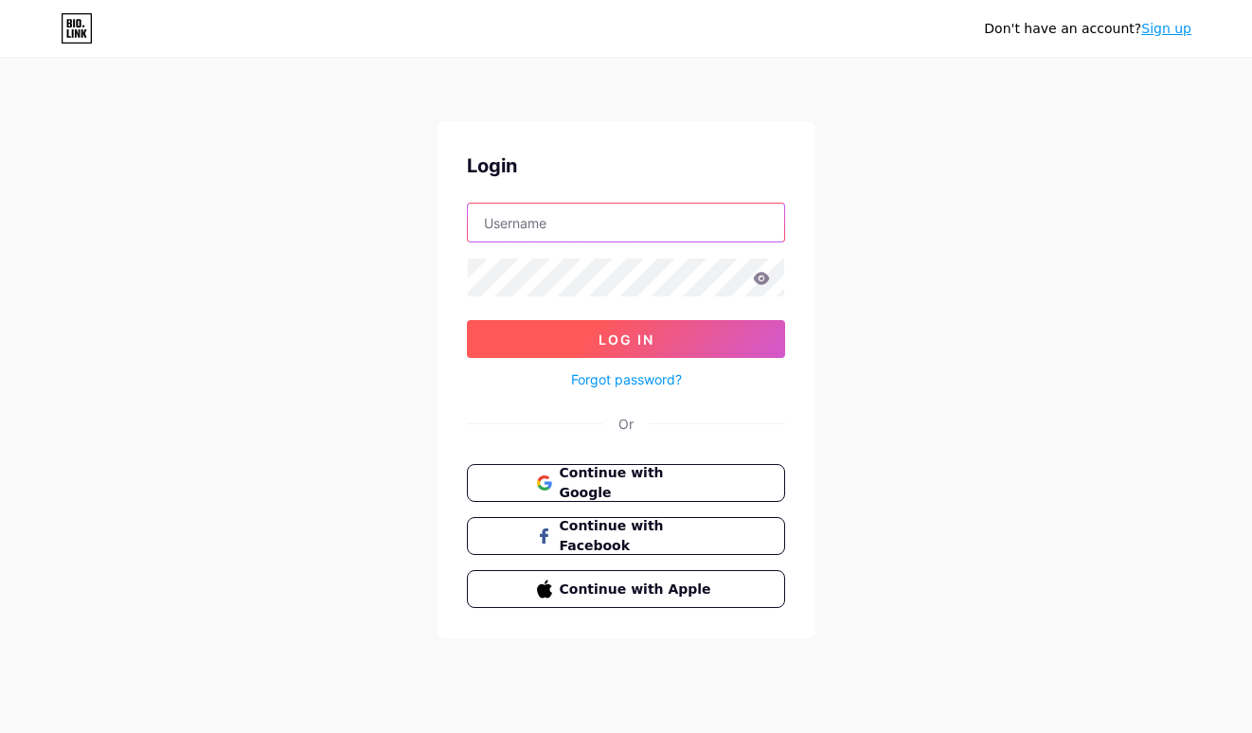
type input "[EMAIL_ADDRESS][DOMAIN_NAME]"
click at [651, 333] on span "Log In" at bounding box center [626, 339] width 56 height 16
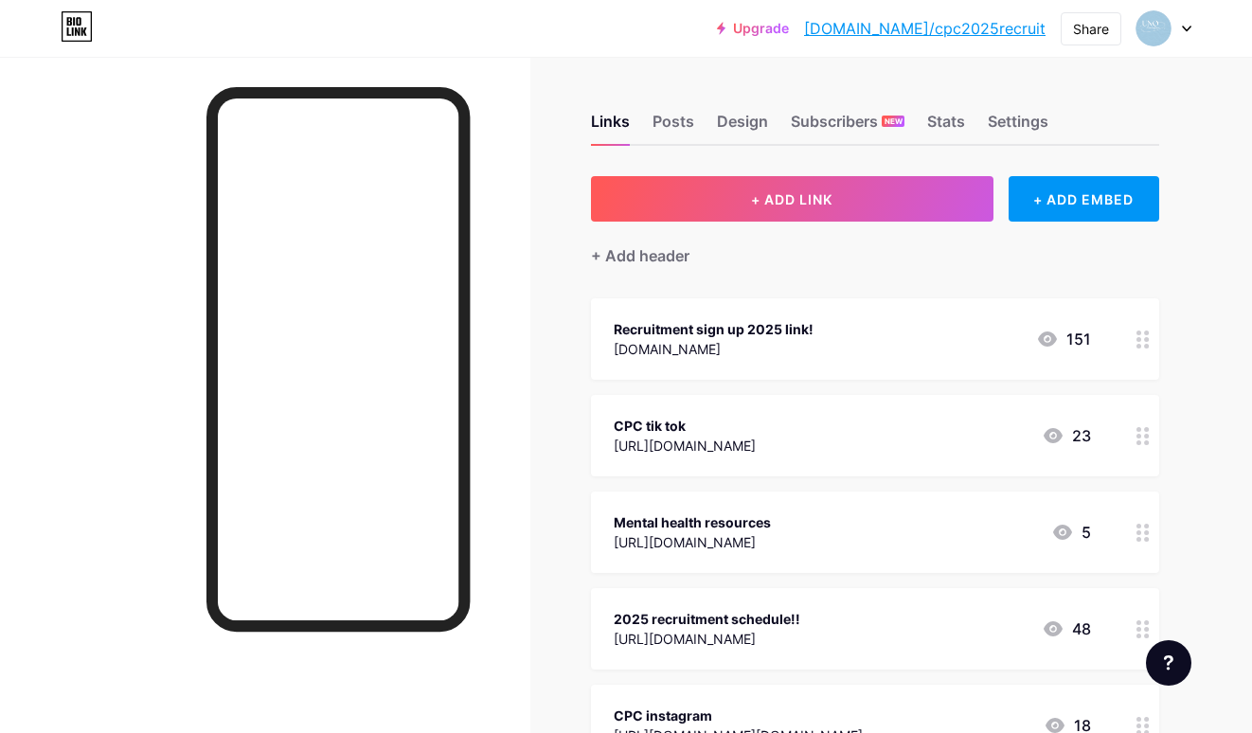
click at [1140, 349] on div at bounding box center [1143, 338] width 32 height 81
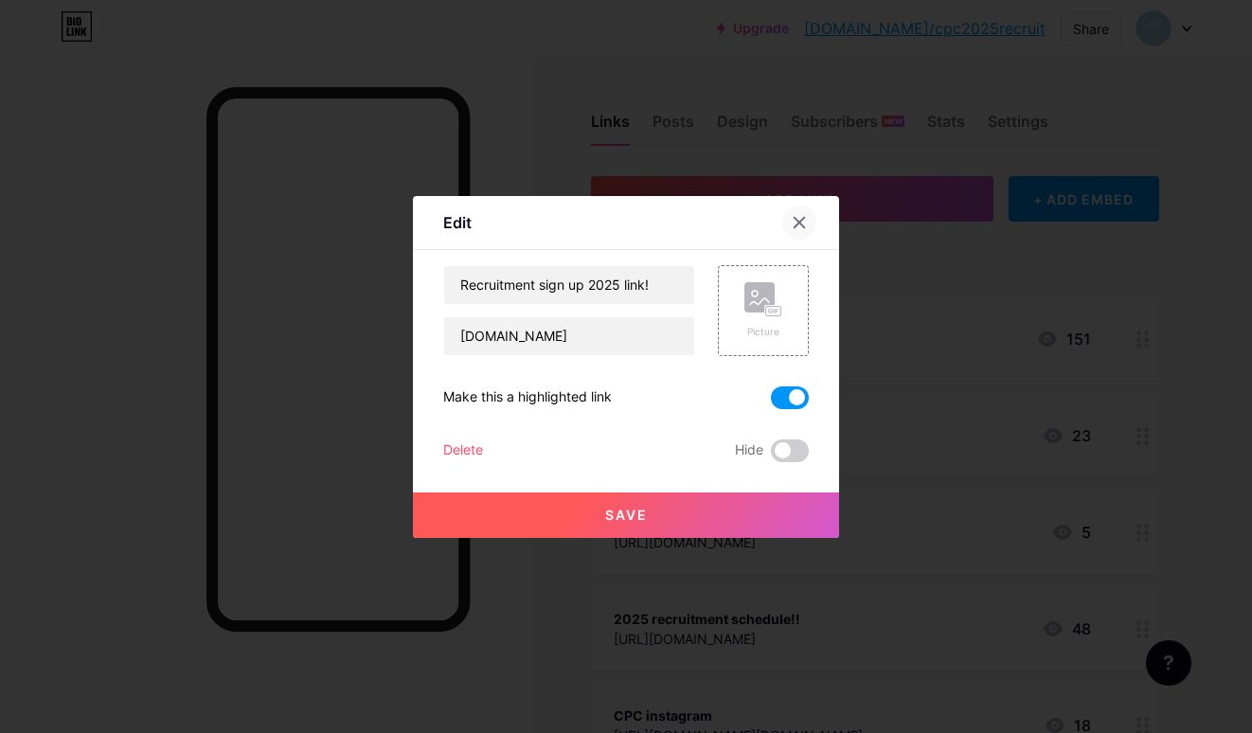
click at [803, 229] on div at bounding box center [799, 222] width 34 height 34
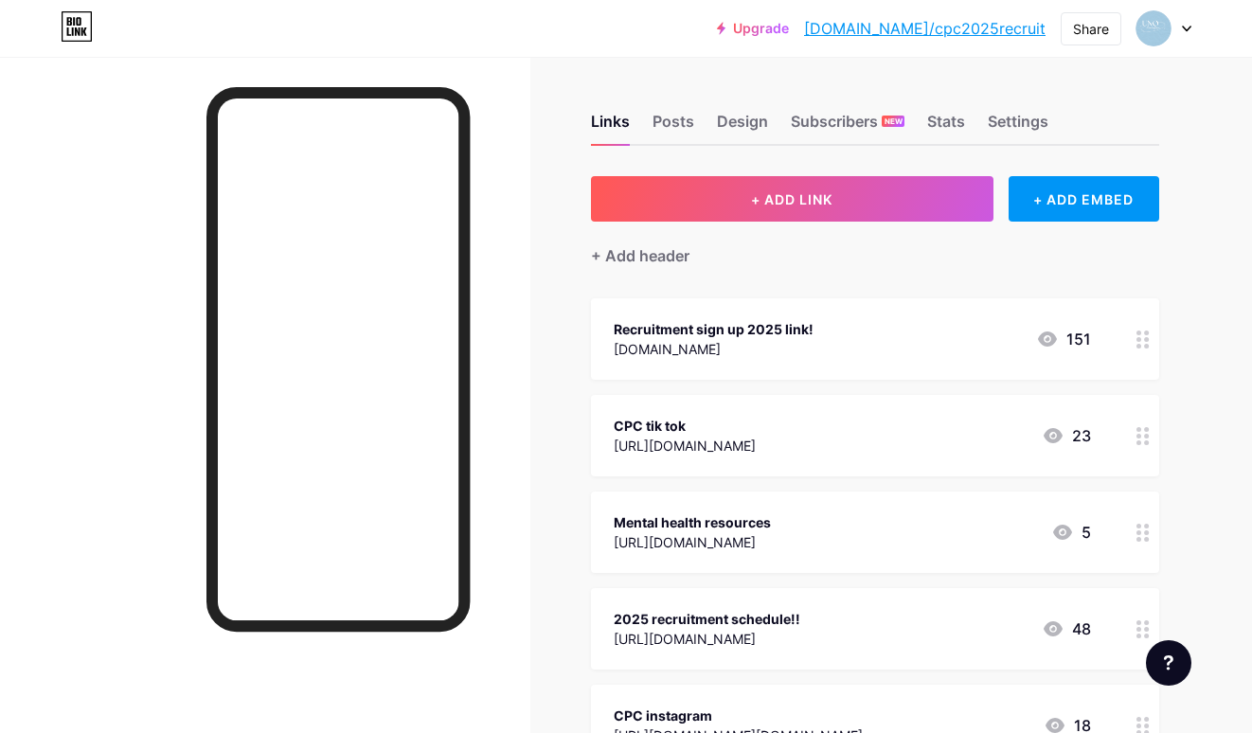
click at [781, 339] on div "[DOMAIN_NAME]" at bounding box center [713, 349] width 200 height 20
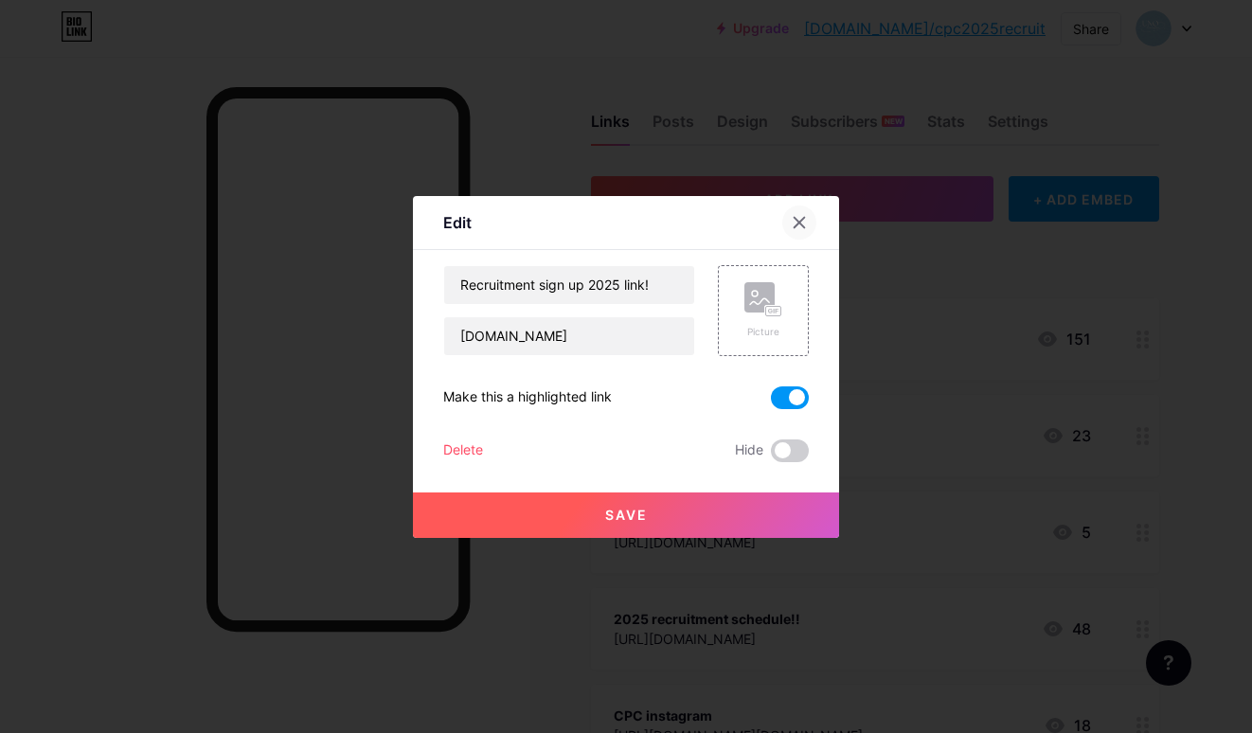
click at [805, 228] on icon at bounding box center [798, 222] width 15 height 15
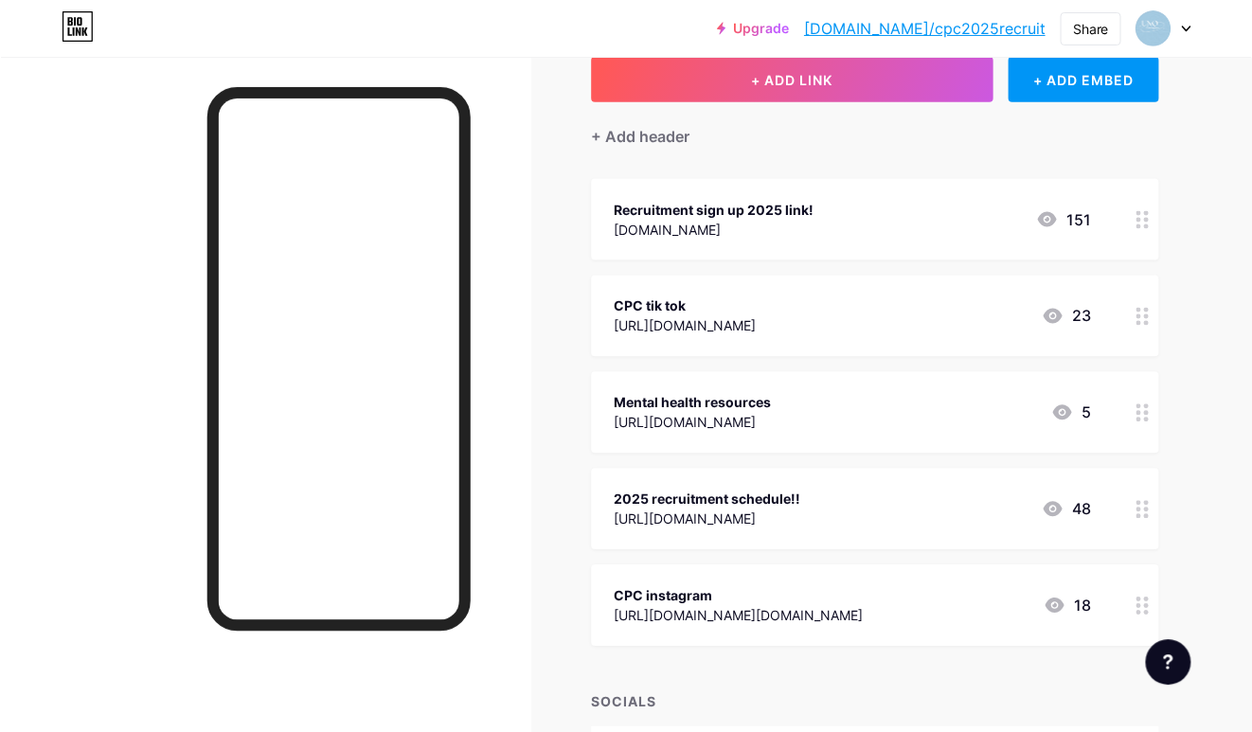
scroll to position [98, 0]
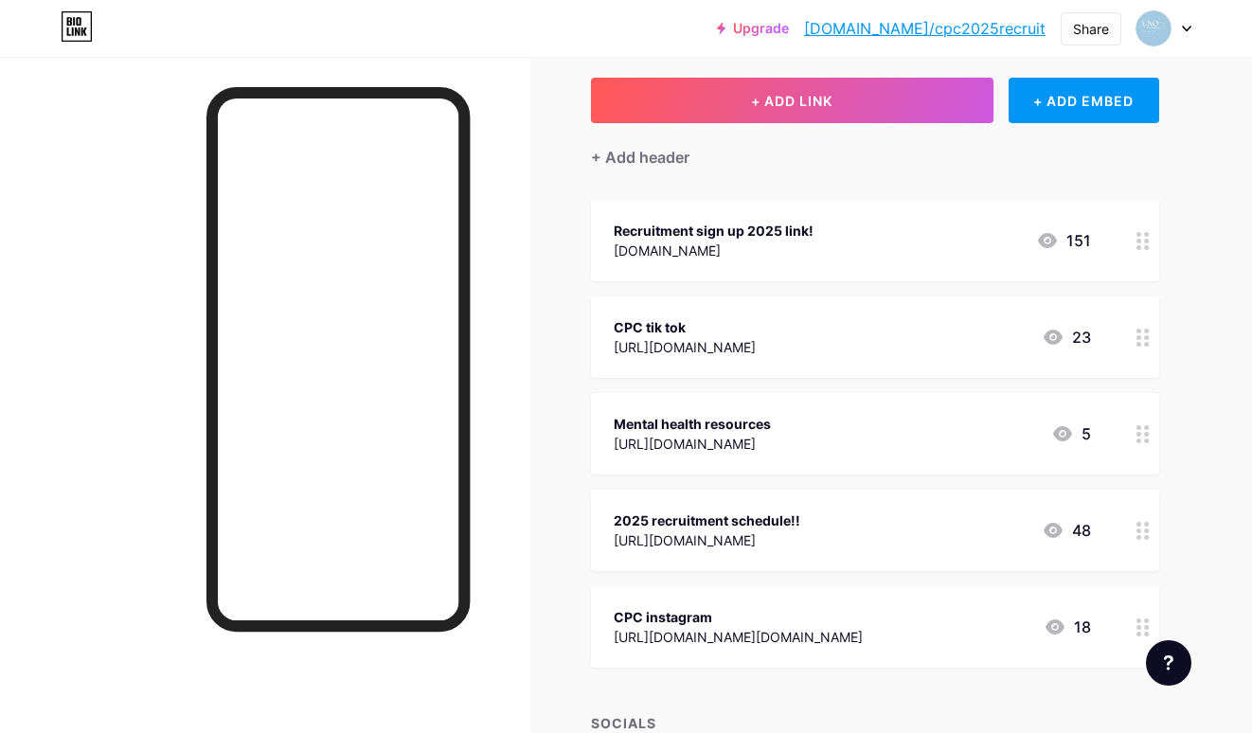
click at [1122, 247] on div "Recruitment sign up 2025 link! [DOMAIN_NAME] 151" at bounding box center [875, 240] width 568 height 81
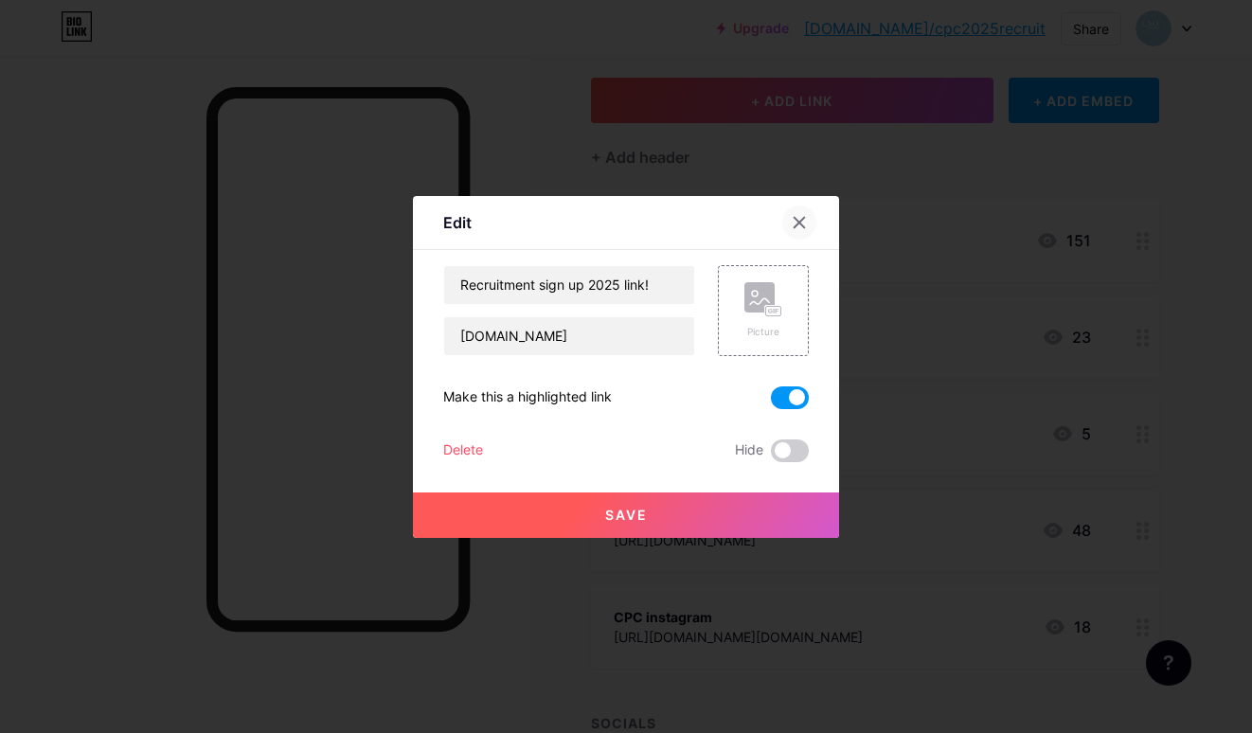
click at [802, 225] on icon at bounding box center [799, 222] width 10 height 10
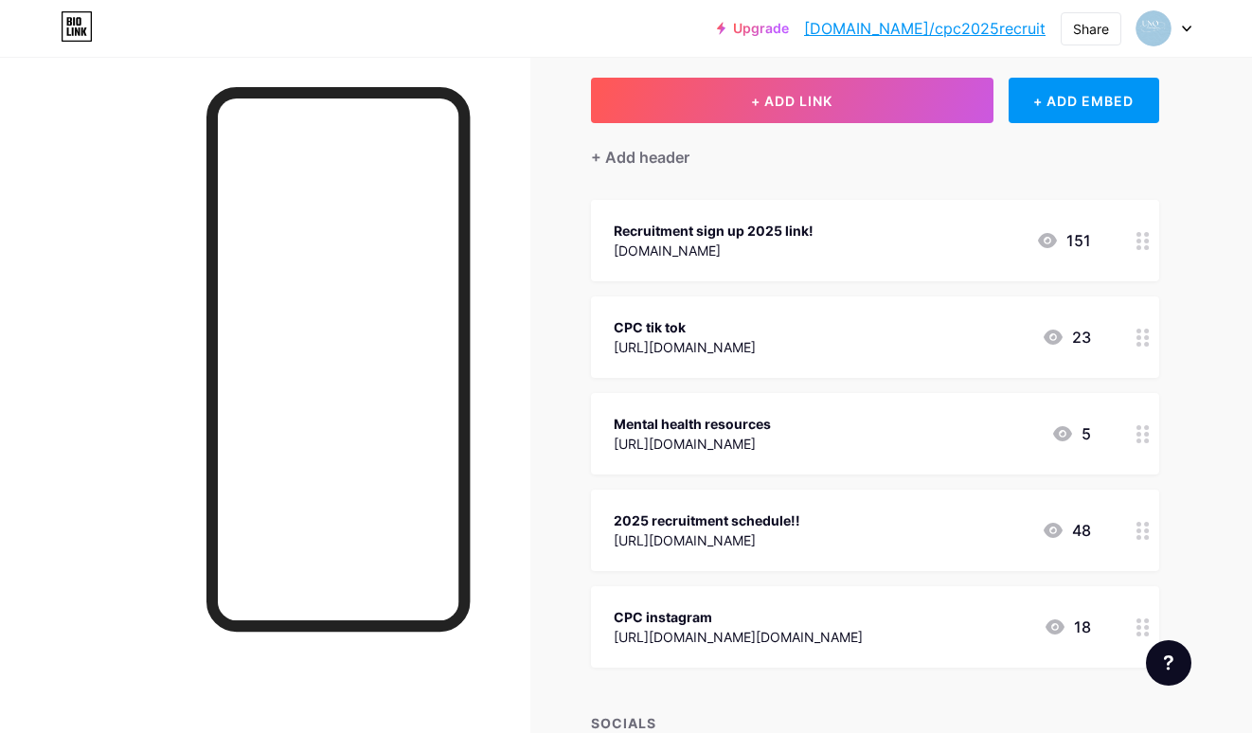
click at [1130, 236] on div at bounding box center [1143, 240] width 32 height 81
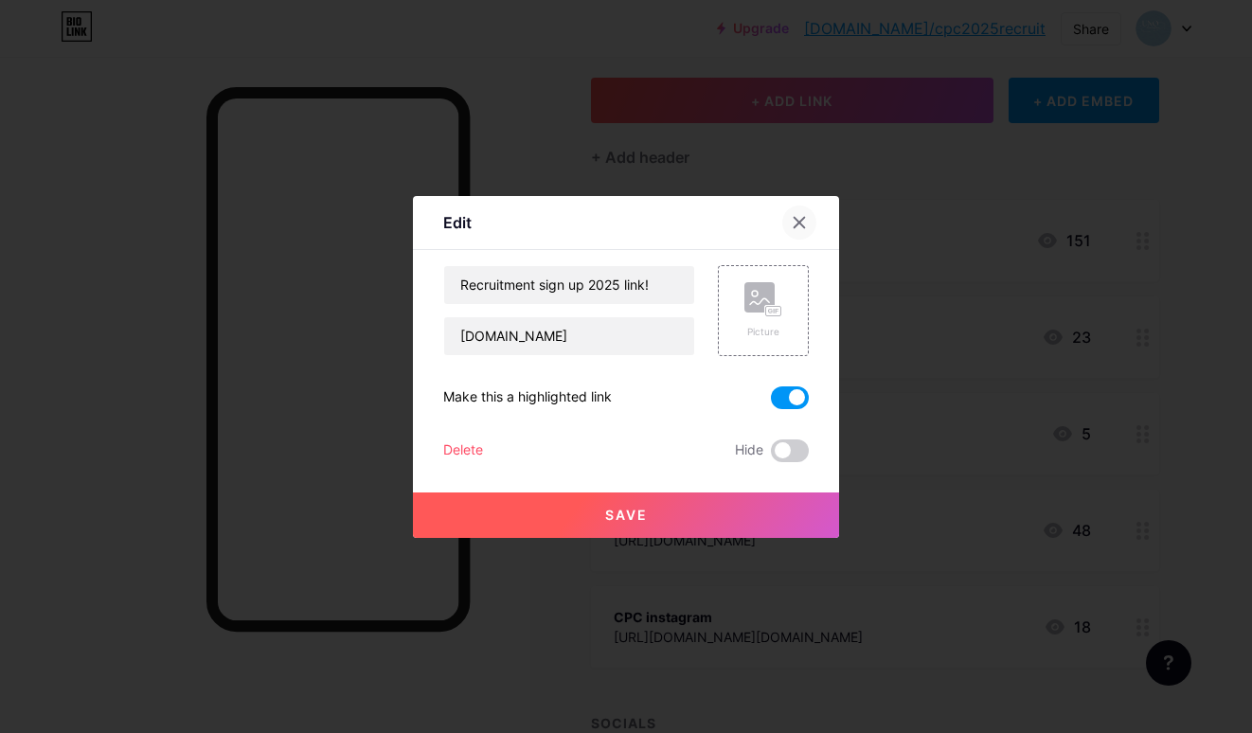
click at [805, 222] on icon at bounding box center [798, 222] width 15 height 15
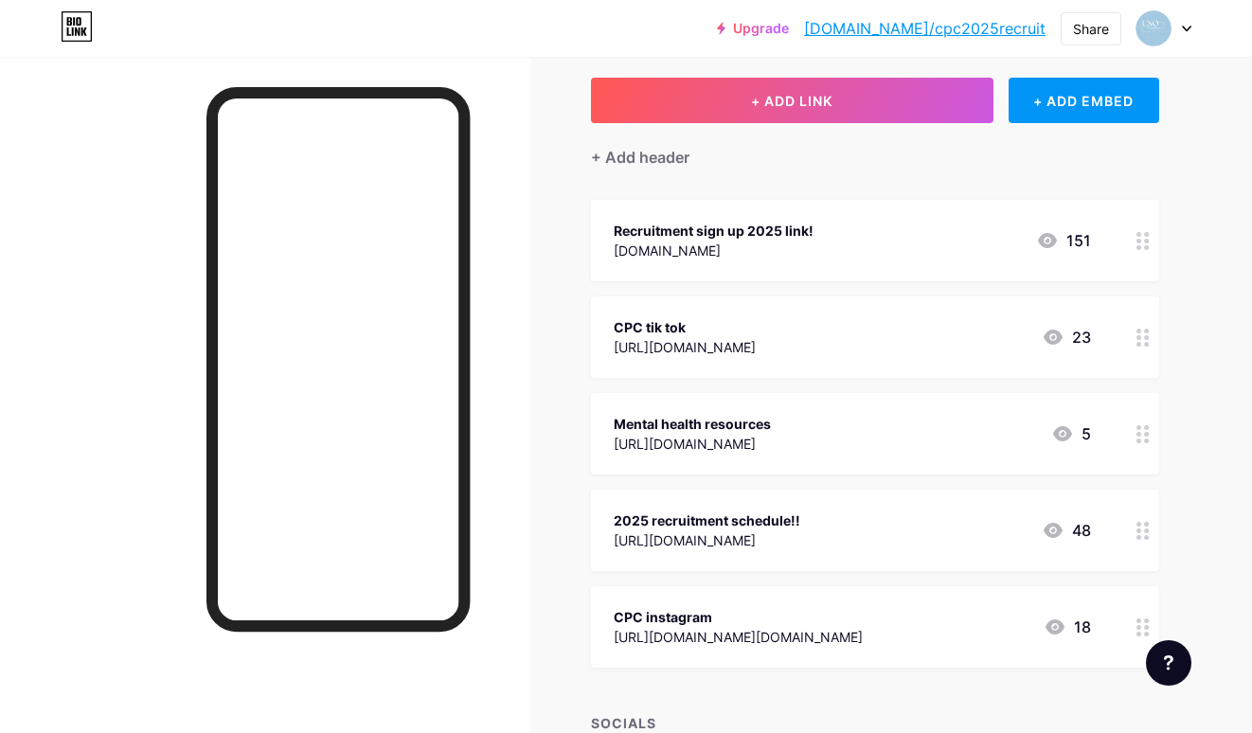
click at [672, 270] on div "Recruitment sign up 2025 link! [DOMAIN_NAME] 151" at bounding box center [875, 240] width 568 height 81
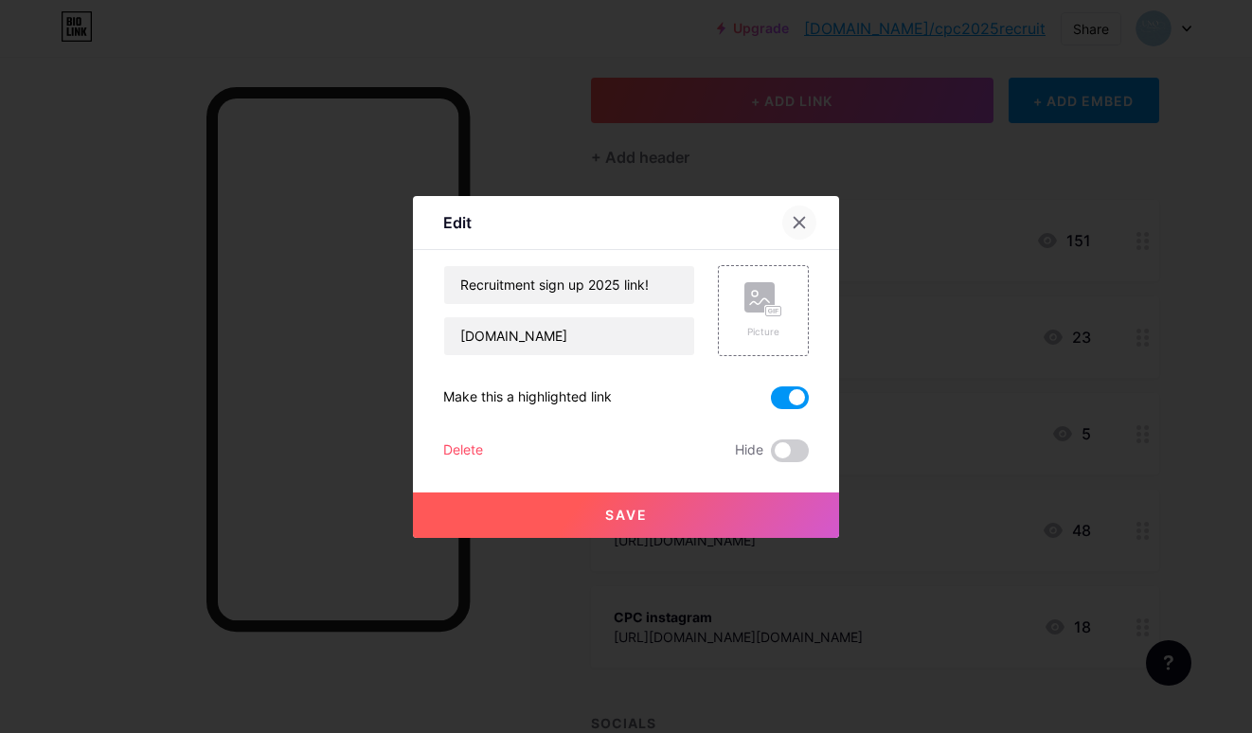
click at [804, 221] on icon at bounding box center [798, 222] width 15 height 15
